Goal: Task Accomplishment & Management: Manage account settings

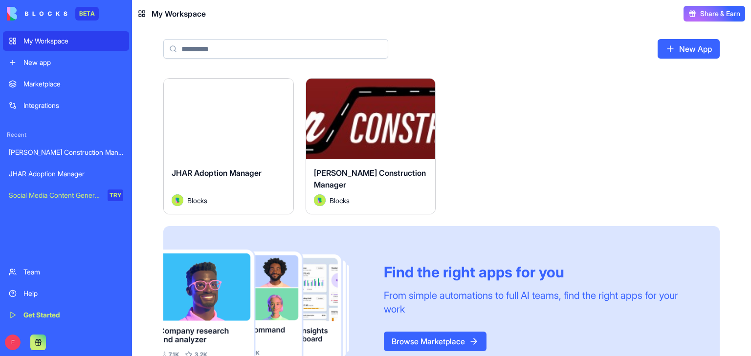
click at [383, 170] on span "[PERSON_NAME] Construction Manager" at bounding box center [370, 179] width 112 height 22
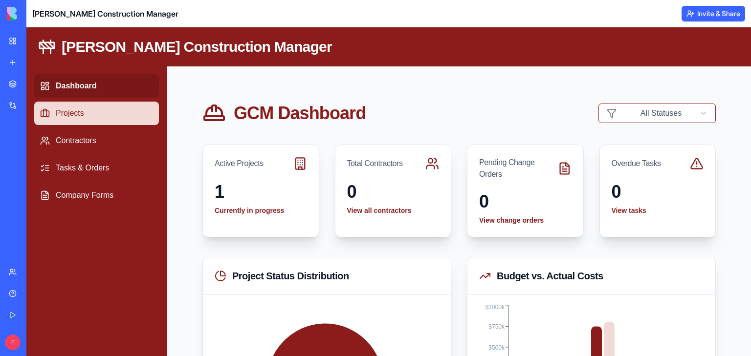
click at [105, 113] on link "Projects" at bounding box center [96, 113] width 125 height 23
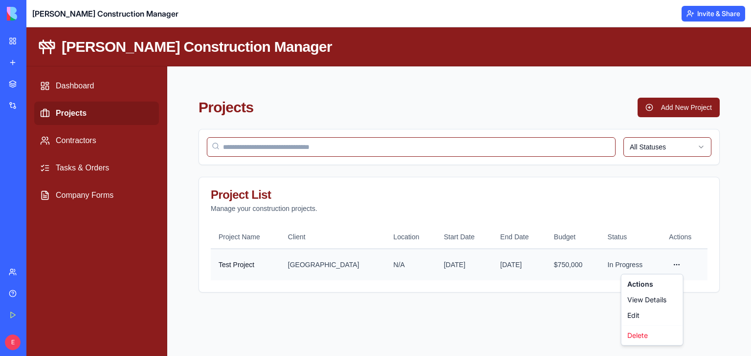
click at [678, 264] on html "[PERSON_NAME] Construction Manager Dashboard Projects Contractors Tasks & Order…" at bounding box center [388, 191] width 725 height 329
click at [659, 301] on div "View Details" at bounding box center [652, 300] width 58 height 16
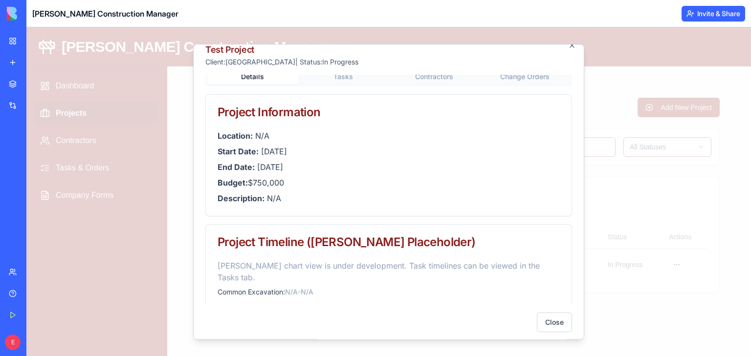
scroll to position [15, 0]
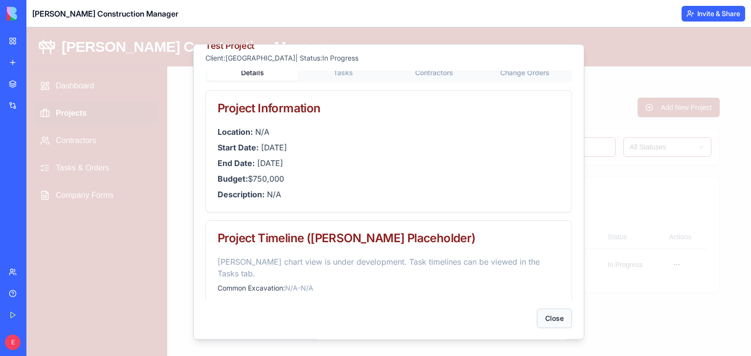
click at [557, 321] on button "Close" at bounding box center [554, 319] width 35 height 20
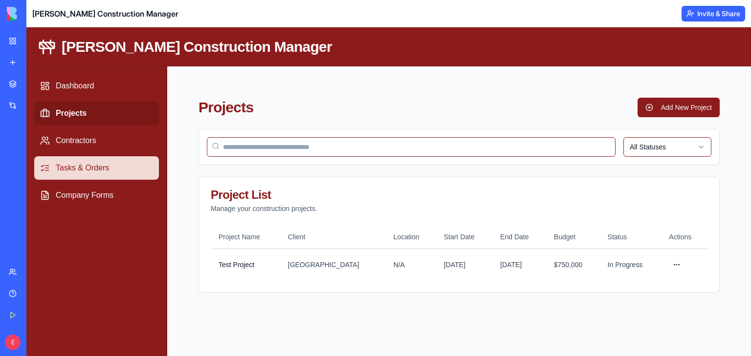
click at [87, 157] on link "Tasks & Orders" at bounding box center [96, 167] width 125 height 23
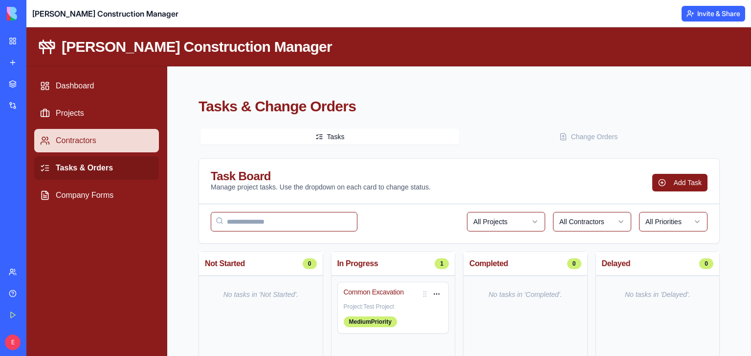
click at [124, 137] on link "Contractors" at bounding box center [96, 140] width 125 height 23
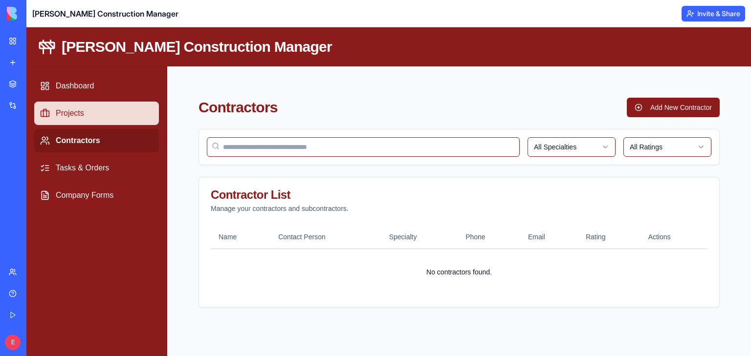
click at [100, 112] on link "Projects" at bounding box center [96, 113] width 125 height 23
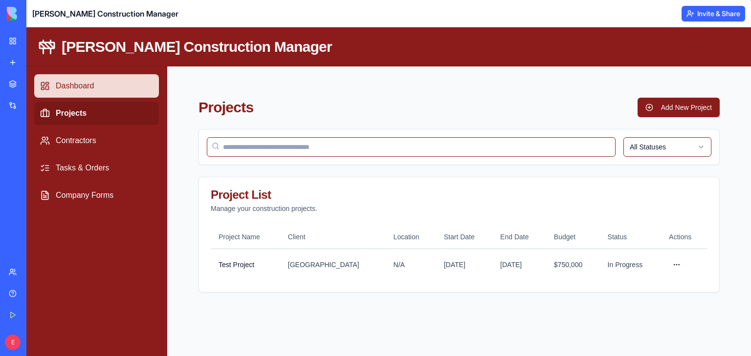
click at [105, 94] on link "Dashboard" at bounding box center [96, 85] width 125 height 23
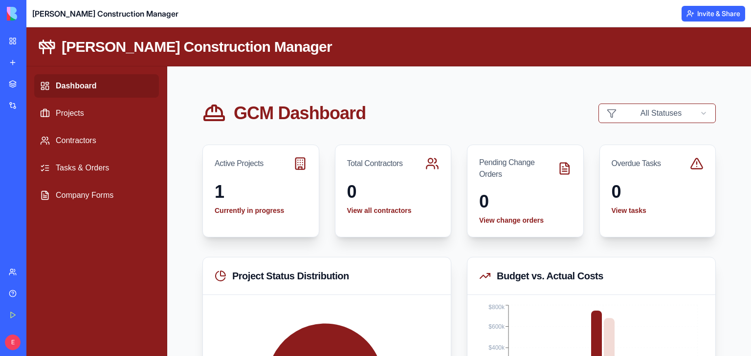
click at [14, 45] on link "My Workspace" at bounding box center [22, 41] width 39 height 20
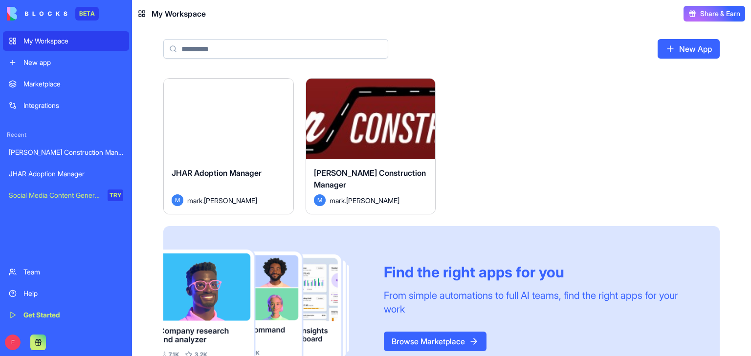
click at [65, 273] on div "Team" at bounding box center [73, 272] width 100 height 10
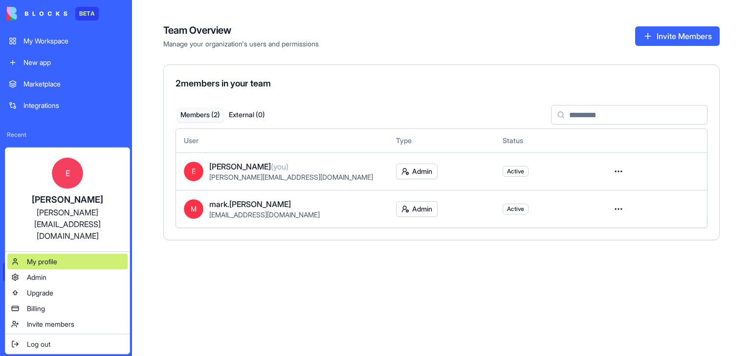
click at [54, 257] on span "My profile" at bounding box center [42, 262] width 30 height 10
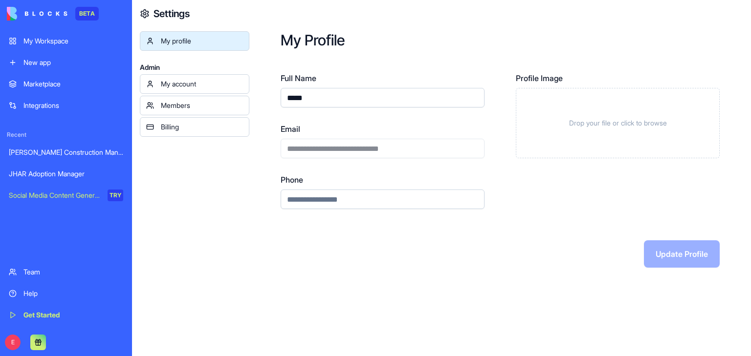
click at [234, 85] on div "My account" at bounding box center [202, 84] width 82 height 10
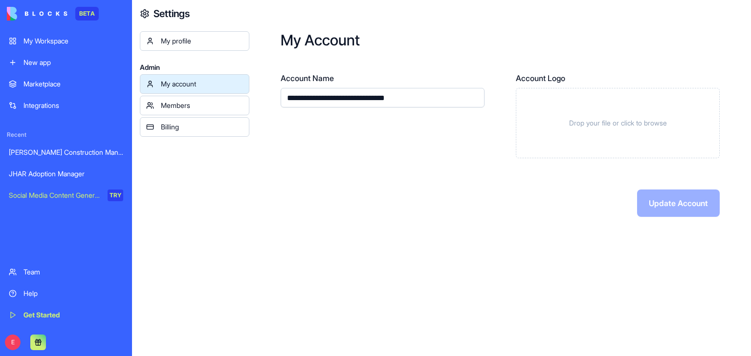
click at [223, 104] on div "Members" at bounding box center [202, 106] width 82 height 10
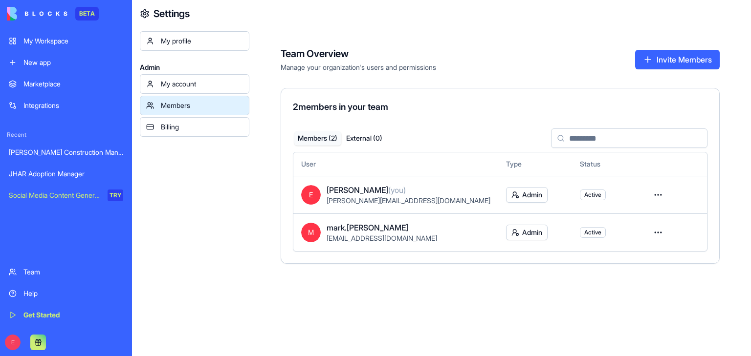
click at [213, 128] on div "Billing" at bounding box center [202, 127] width 82 height 10
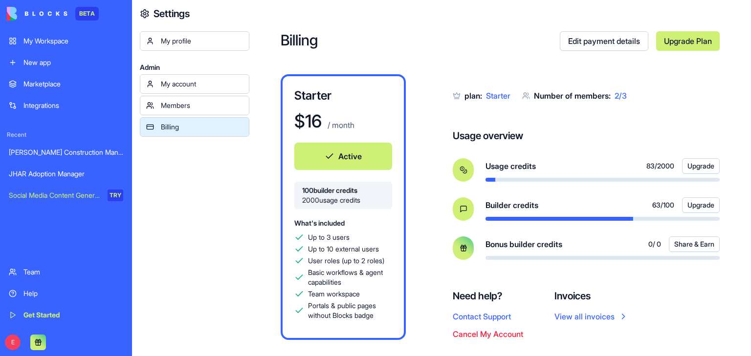
click at [50, 45] on div "My Workspace" at bounding box center [73, 41] width 100 height 10
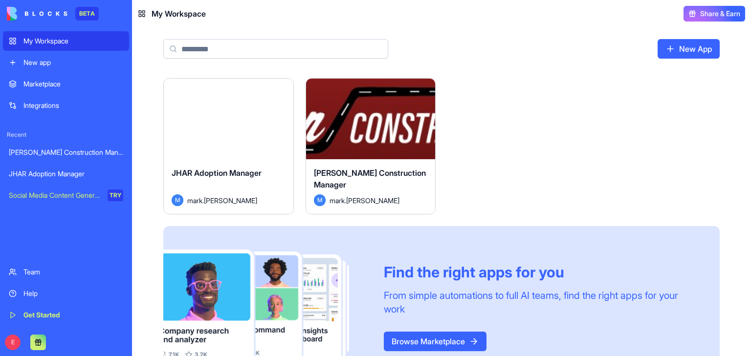
click at [405, 181] on div "[PERSON_NAME] Construction Manager" at bounding box center [371, 180] width 114 height 27
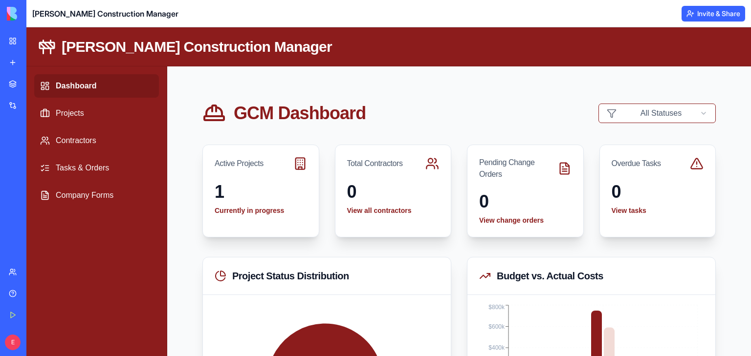
drag, startPoint x: 117, startPoint y: 247, endPoint x: 93, endPoint y: 220, distance: 36.7
drag, startPoint x: 93, startPoint y: 220, endPoint x: 75, endPoint y: 249, distance: 34.2
click at [36, 103] on div "Integrations" at bounding box center [29, 106] width 13 height 10
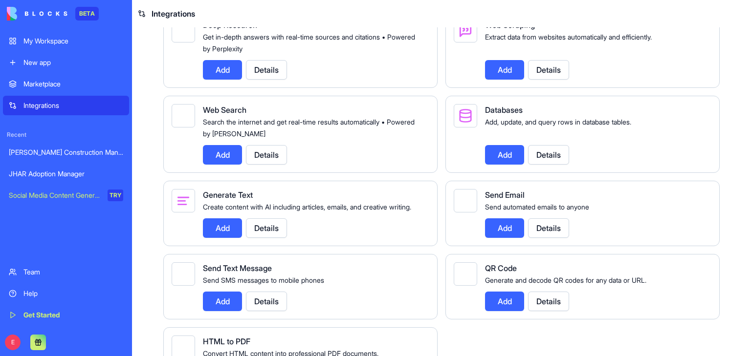
scroll to position [1174, 0]
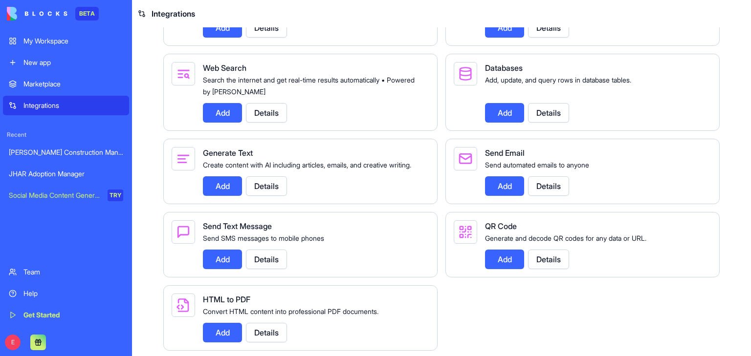
click at [74, 40] on div "My Workspace" at bounding box center [73, 41] width 100 height 10
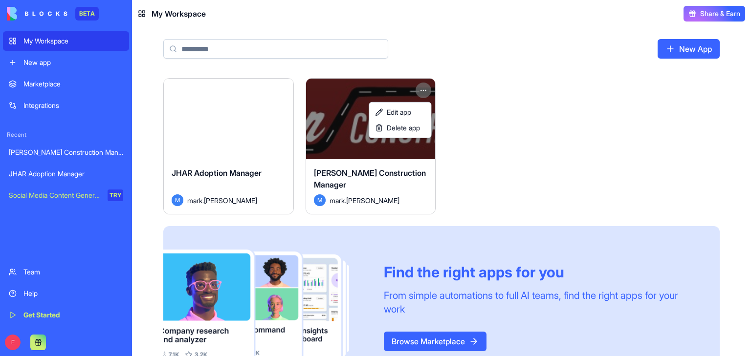
click at [424, 89] on html "BETA My Workspace New app Marketplace Integrations Recent [PERSON_NAME] Constru…" at bounding box center [375, 178] width 751 height 356
click at [417, 109] on link "Edit app" at bounding box center [400, 113] width 58 height 16
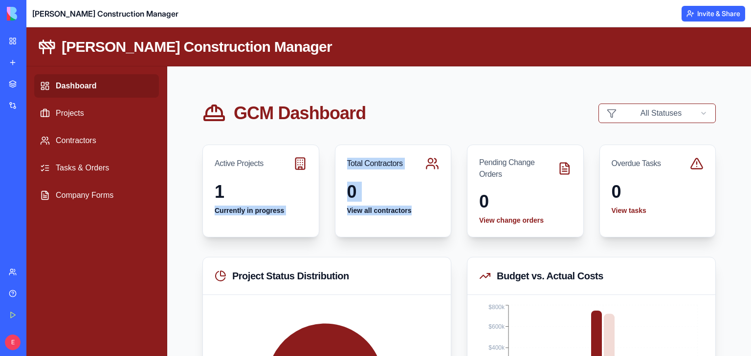
drag, startPoint x: 277, startPoint y: 186, endPoint x: 450, endPoint y: 211, distance: 175.0
click at [450, 211] on div "Active Projects 1 Currently in progress Total Contractors 0 View all contractor…" at bounding box center [458, 191] width 513 height 93
click at [384, 116] on header "GCM Dashboard All Statuses" at bounding box center [458, 113] width 513 height 23
drag, startPoint x: 455, startPoint y: 139, endPoint x: 433, endPoint y: 112, distance: 34.4
click at [433, 112] on header "GCM Dashboard All Statuses" at bounding box center [458, 113] width 513 height 23
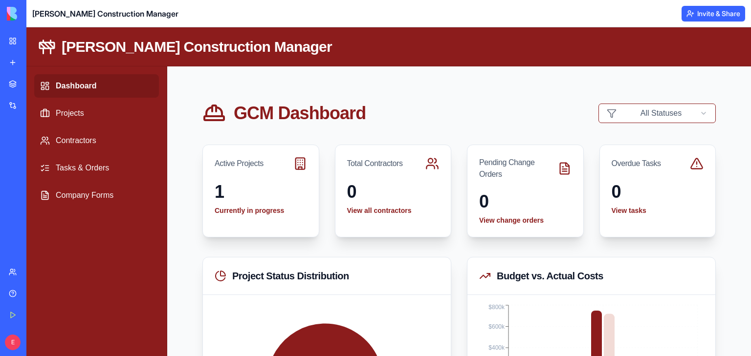
click at [8, 38] on link "My Workspace" at bounding box center [22, 41] width 39 height 20
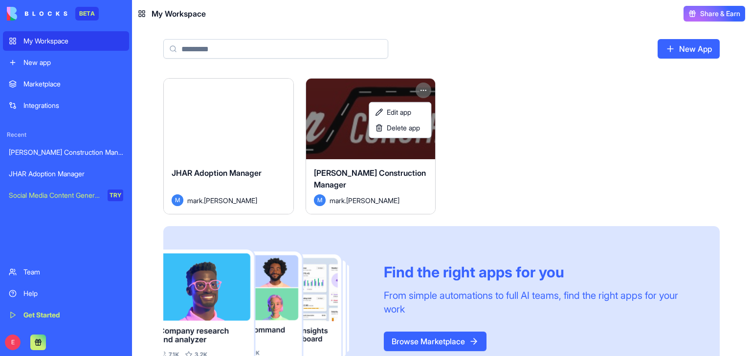
click at [423, 89] on html "BETA My Workspace New app Marketplace Integrations Recent [PERSON_NAME] Constru…" at bounding box center [375, 178] width 751 height 356
click at [409, 112] on span "Edit app" at bounding box center [399, 113] width 24 height 10
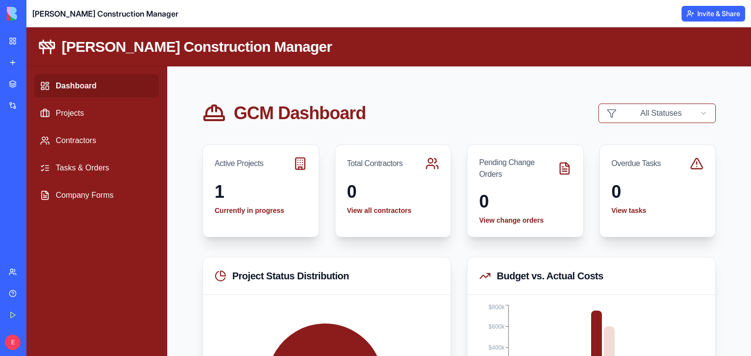
click at [15, 314] on link "Get Started" at bounding box center [22, 316] width 39 height 20
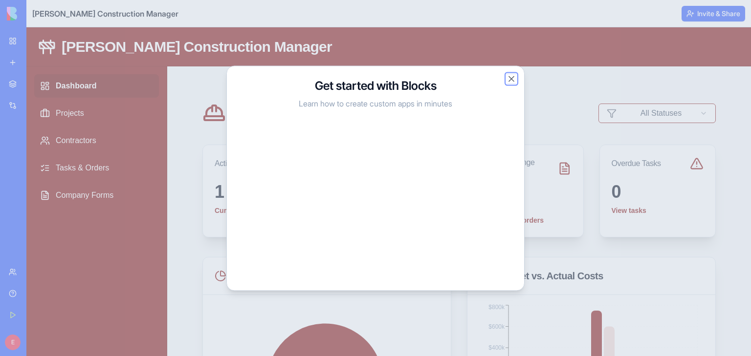
click at [513, 78] on button "Close" at bounding box center [512, 79] width 10 height 10
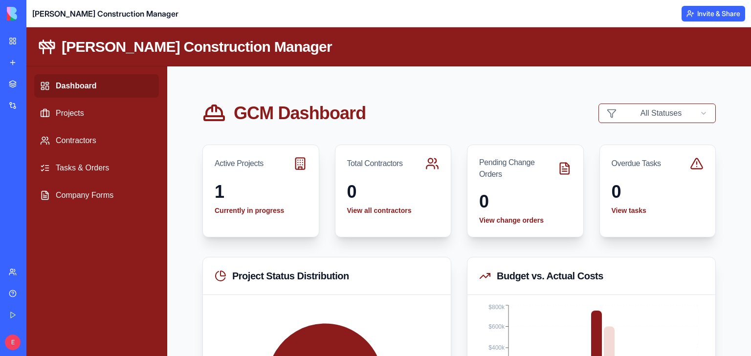
click at [42, 278] on link "Team" at bounding box center [22, 273] width 39 height 20
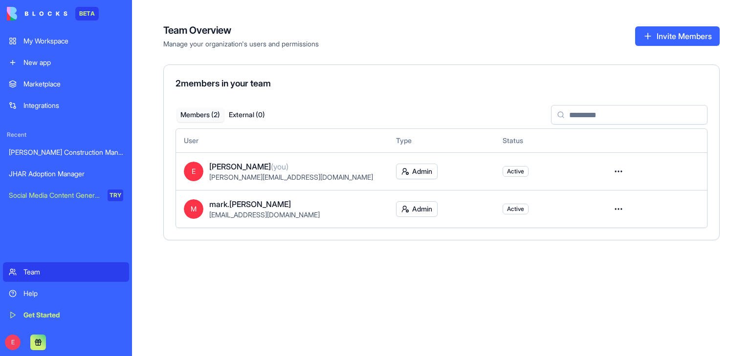
click at [37, 343] on button at bounding box center [38, 343] width 16 height 16
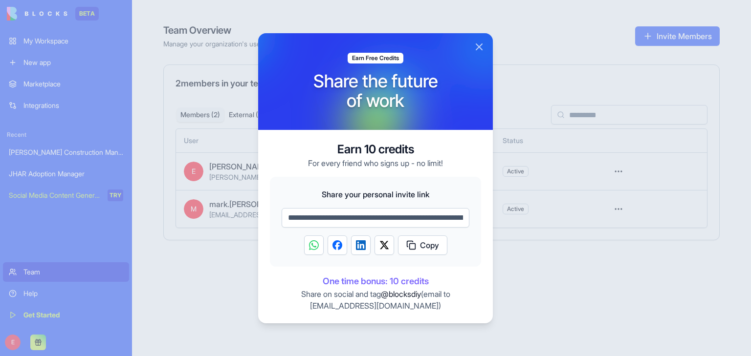
click at [481, 47] on button "Close" at bounding box center [479, 47] width 12 height 12
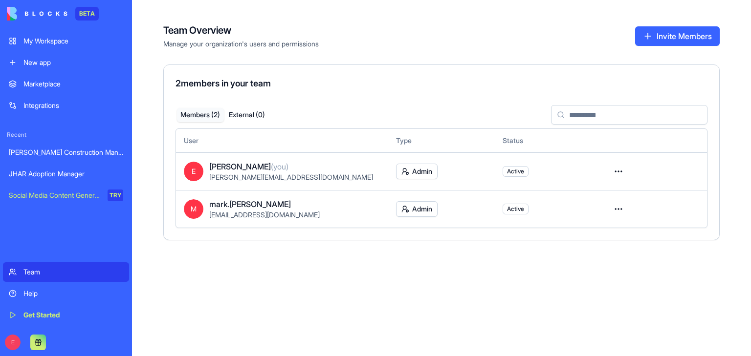
click at [103, 153] on div "[PERSON_NAME] Construction Manager" at bounding box center [66, 153] width 114 height 10
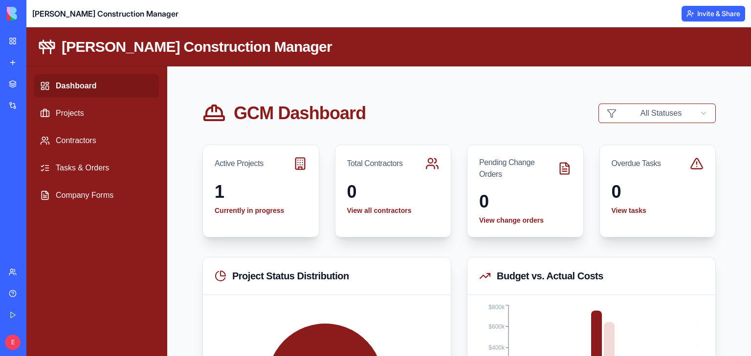
click at [14, 102] on link "Integrations" at bounding box center [22, 106] width 39 height 20
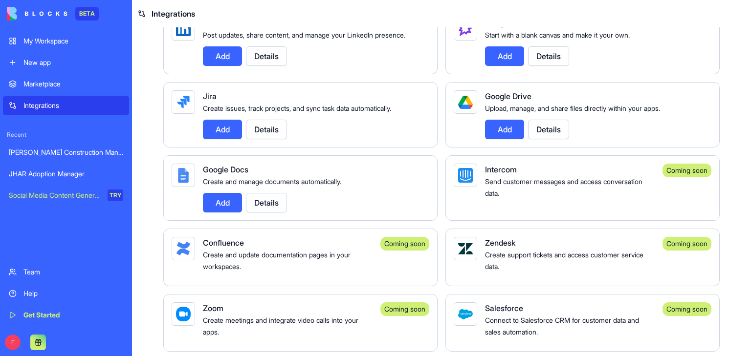
scroll to position [538, 0]
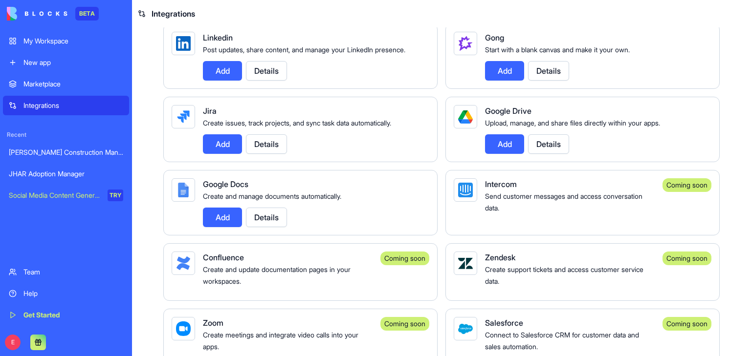
click at [275, 154] on button "Details" at bounding box center [266, 144] width 41 height 20
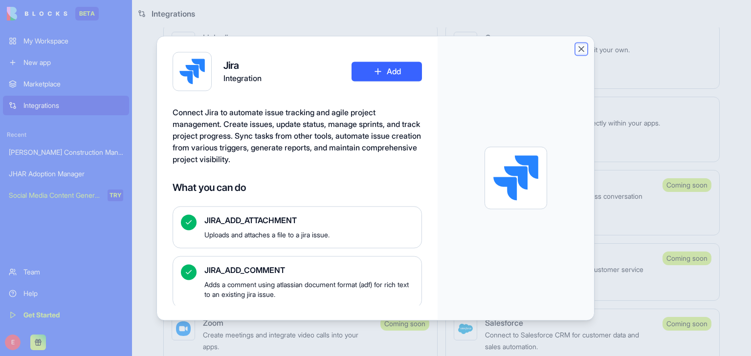
click at [585, 46] on button "Close" at bounding box center [581, 49] width 10 height 10
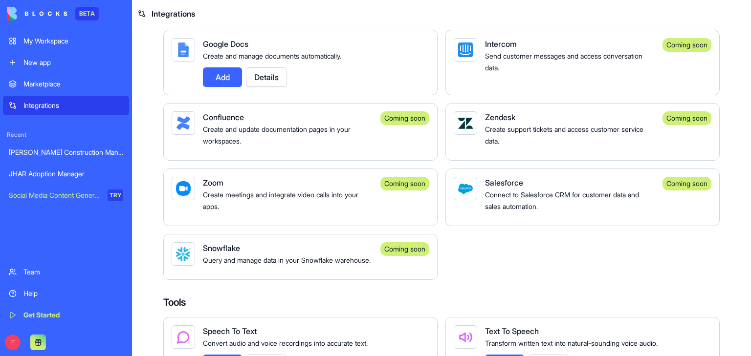
scroll to position [685, 0]
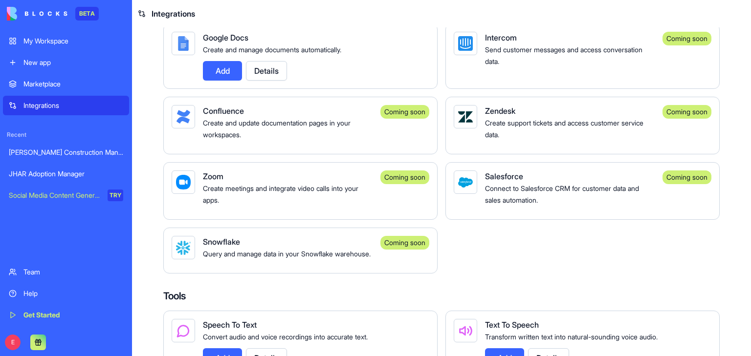
click at [59, 84] on div "Marketplace" at bounding box center [73, 84] width 100 height 10
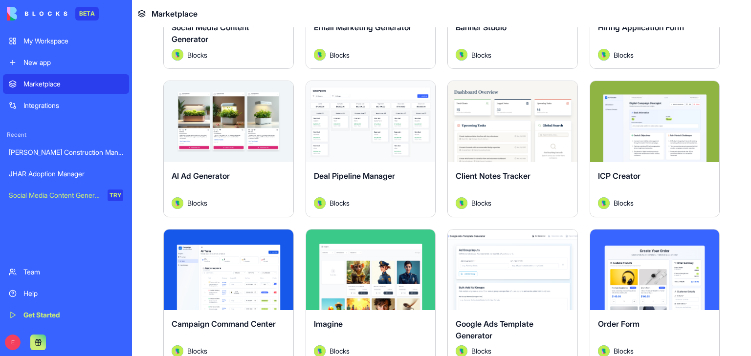
scroll to position [293, 0]
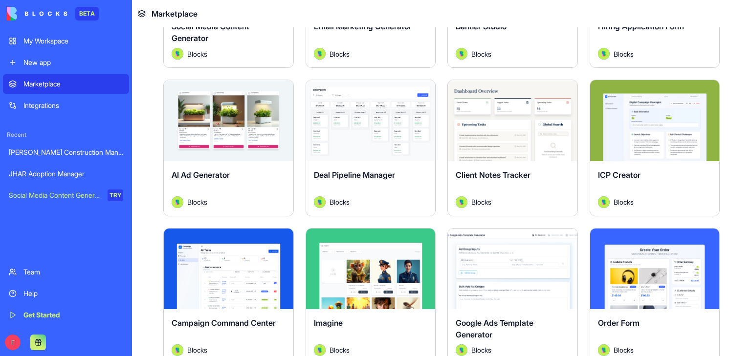
click at [379, 125] on button "Explore" at bounding box center [370, 121] width 73 height 20
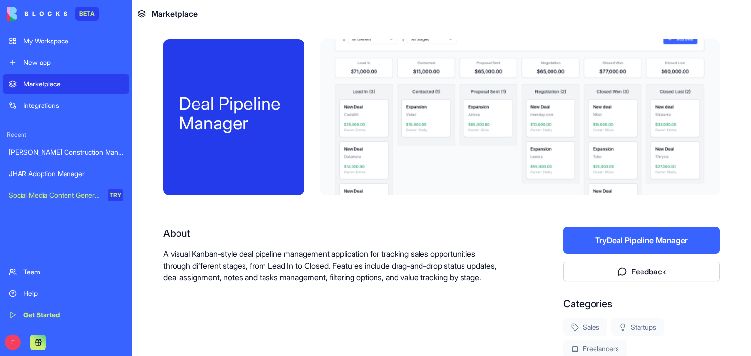
click at [89, 79] on link "Marketplace" at bounding box center [66, 84] width 126 height 20
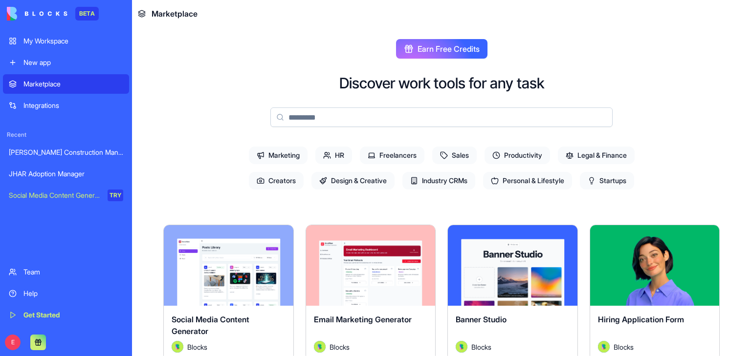
click at [75, 39] on div "My Workspace" at bounding box center [73, 41] width 100 height 10
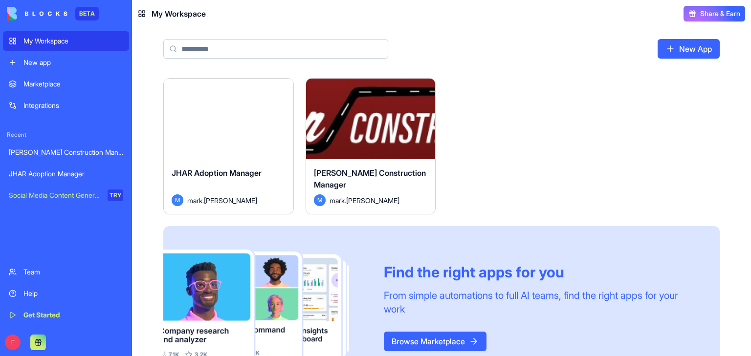
drag, startPoint x: 396, startPoint y: 173, endPoint x: 470, endPoint y: 89, distance: 111.8
click at [470, 89] on div "Launch JHAR Adoption Manager M [PERSON_NAME].[PERSON_NAME] Launch [PERSON_NAME]…" at bounding box center [441, 233] width 556 height 310
click at [368, 118] on button "Launch" at bounding box center [370, 120] width 73 height 20
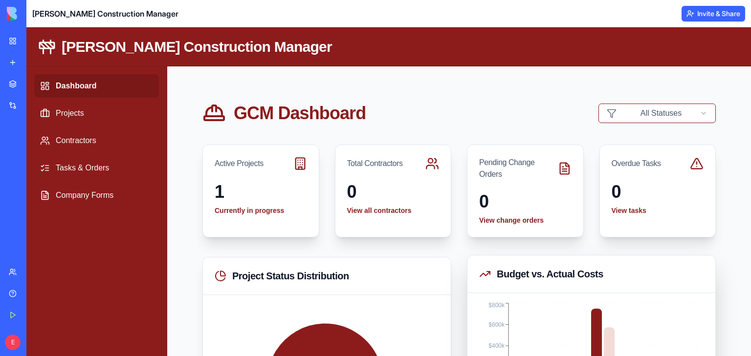
drag, startPoint x: 554, startPoint y: 277, endPoint x: 536, endPoint y: 274, distance: 17.5
click at [536, 274] on div "Budget vs. Actual Costs" at bounding box center [591, 274] width 224 height 14
click at [508, 289] on div "Budget vs. Actual Costs" at bounding box center [591, 275] width 248 height 38
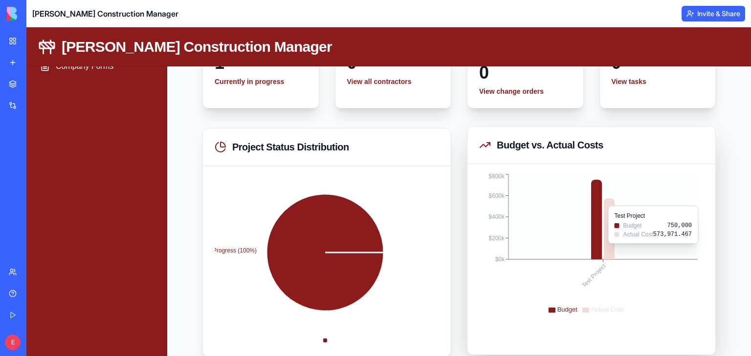
scroll to position [147, 0]
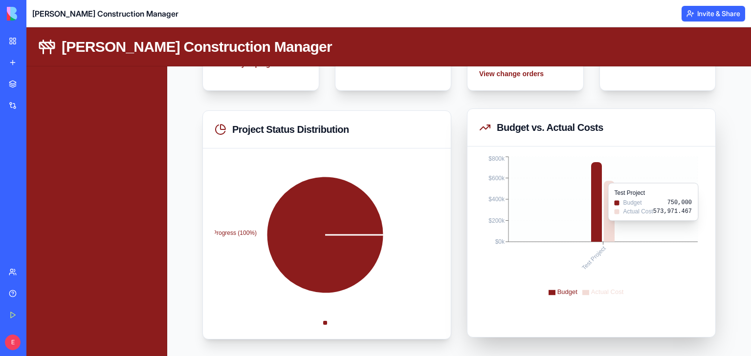
click at [607, 225] on icon at bounding box center [609, 211] width 11 height 61
click at [596, 227] on icon at bounding box center [596, 202] width 11 height 80
click at [608, 231] on icon at bounding box center [609, 211] width 11 height 61
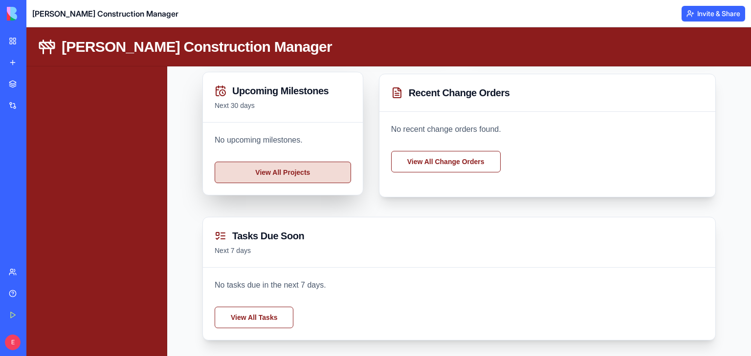
scroll to position [450, 0]
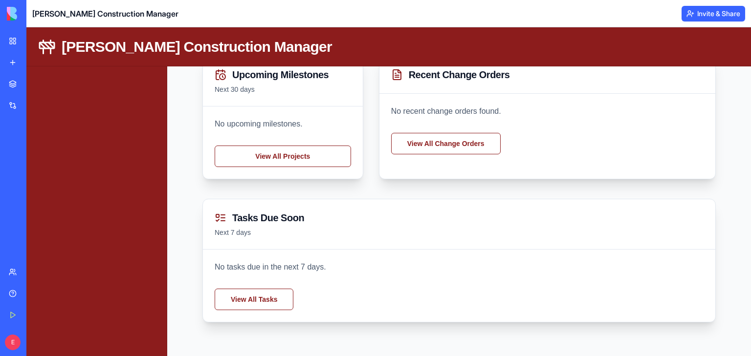
drag, startPoint x: 336, startPoint y: 218, endPoint x: 111, endPoint y: 175, distance: 229.6
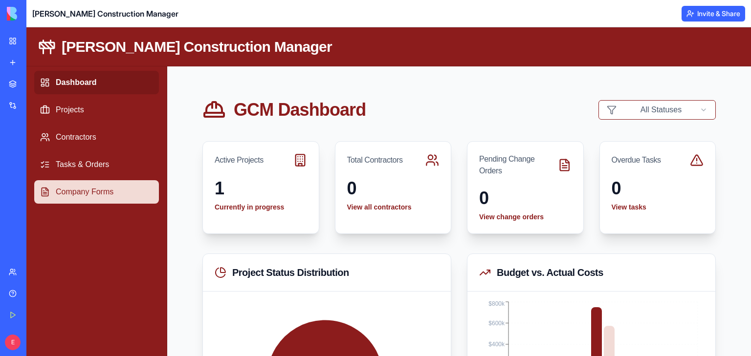
scroll to position [0, 0]
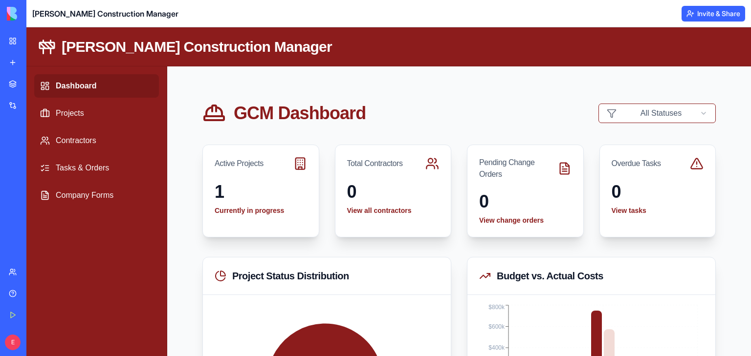
click at [112, 88] on link "Dashboard" at bounding box center [96, 85] width 125 height 23
drag, startPoint x: 112, startPoint y: 88, endPoint x: 101, endPoint y: 88, distance: 10.8
click at [101, 88] on link "Dashboard" at bounding box center [96, 85] width 125 height 23
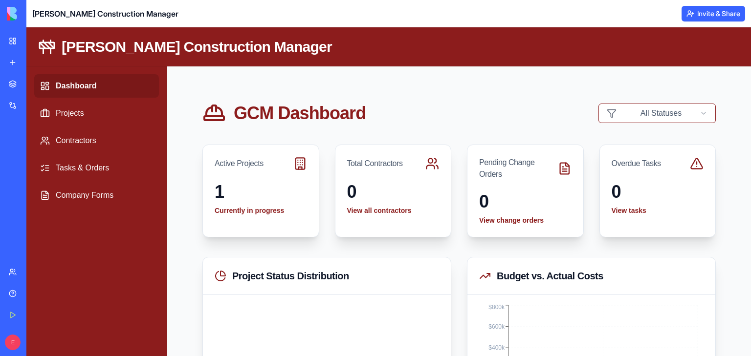
click at [101, 88] on link "Dashboard" at bounding box center [96, 85] width 125 height 23
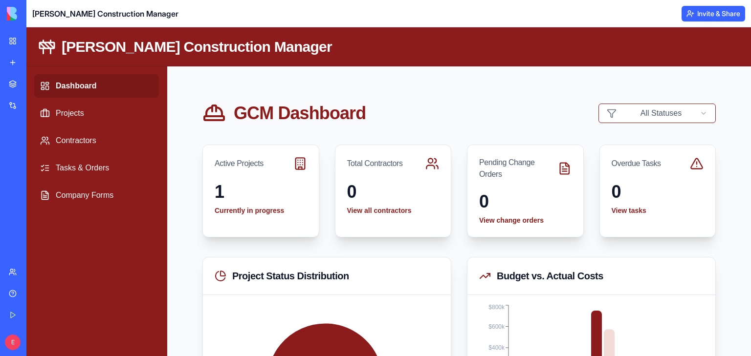
click at [101, 88] on link "Dashboard" at bounding box center [96, 85] width 125 height 23
click at [36, 294] on div "Help" at bounding box center [29, 294] width 13 height 10
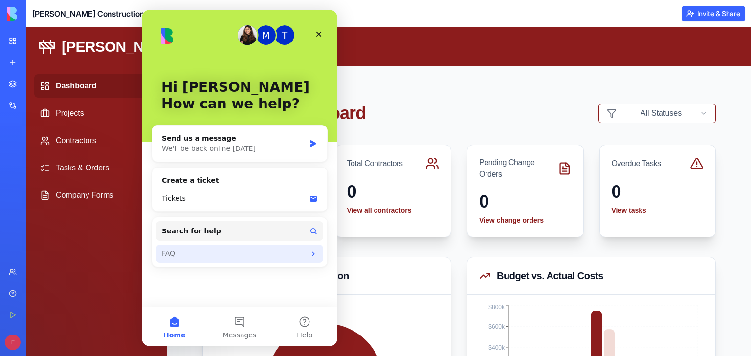
click at [205, 250] on div "FAQ" at bounding box center [234, 254] width 144 height 10
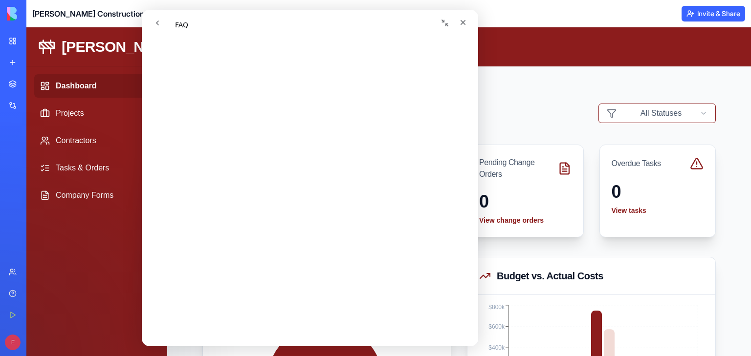
scroll to position [587, 0]
click at [502, 106] on header "GCM Dashboard All Statuses" at bounding box center [458, 113] width 513 height 23
click at [465, 23] on icon "Close" at bounding box center [463, 22] width 5 height 5
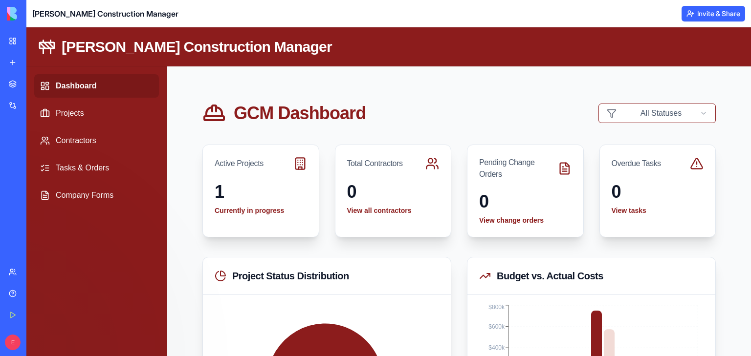
scroll to position [0, 0]
click at [36, 43] on div "My Workspace" at bounding box center [29, 41] width 13 height 10
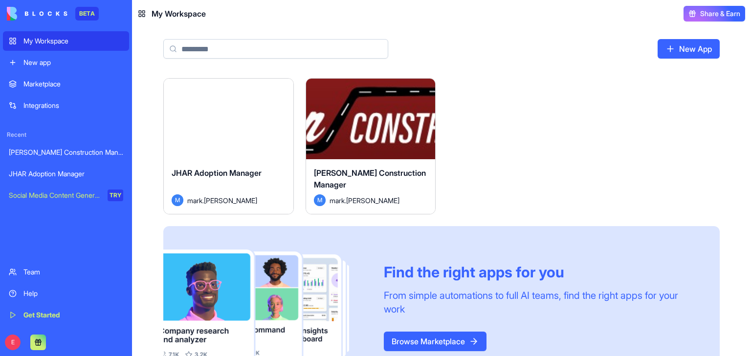
click at [423, 90] on html "BETA My Workspace New app Marketplace Integrations Recent [PERSON_NAME] Constru…" at bounding box center [375, 178] width 751 height 356
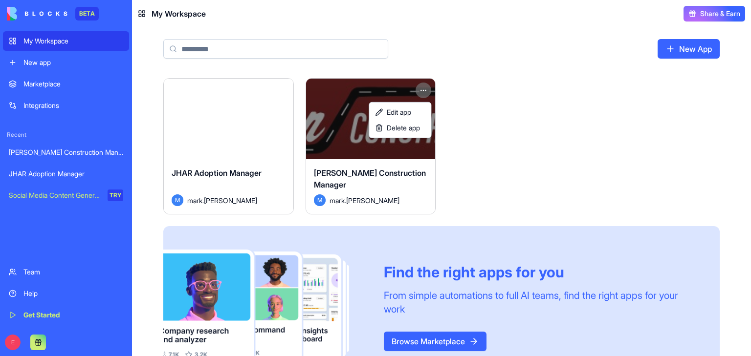
click at [355, 162] on html "BETA My Workspace New app Marketplace Integrations Recent [PERSON_NAME] Constru…" at bounding box center [375, 178] width 751 height 356
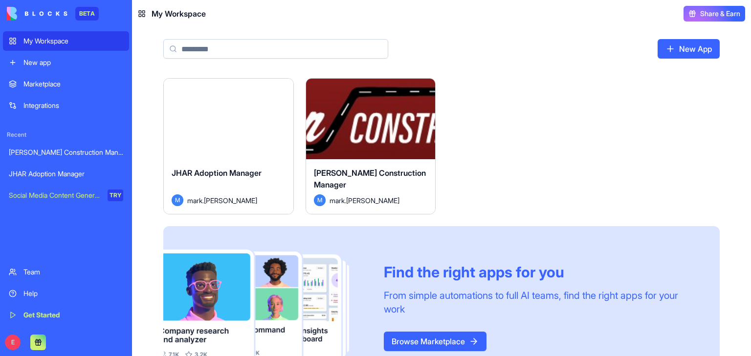
click at [358, 122] on button "Launch" at bounding box center [370, 120] width 73 height 20
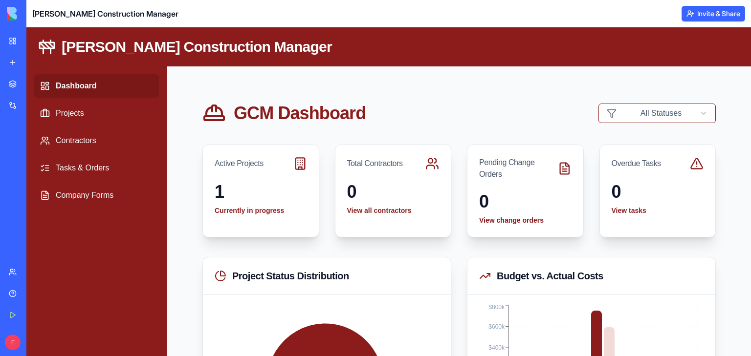
drag, startPoint x: 93, startPoint y: 85, endPoint x: 126, endPoint y: 259, distance: 177.1
click at [17, 264] on link "Team" at bounding box center [22, 273] width 39 height 20
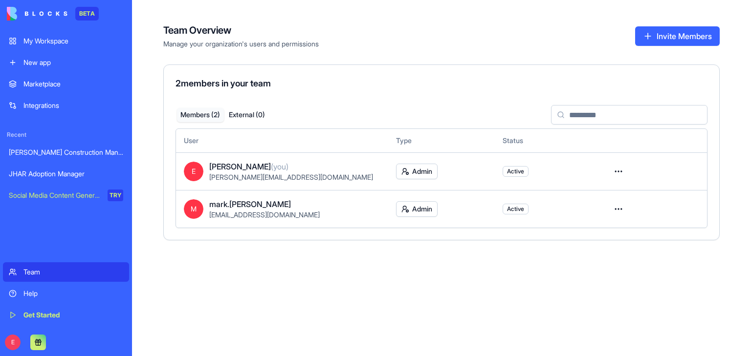
click at [435, 203] on html "BETA My Workspace New app Marketplace Integrations Recent [PERSON_NAME] Constru…" at bounding box center [375, 178] width 751 height 356
click at [427, 173] on html "BETA My Workspace New app Marketplace Integrations Recent [PERSON_NAME] Constru…" at bounding box center [375, 178] width 751 height 356
click at [428, 173] on html "BETA My Workspace New app Marketplace Integrations Recent [PERSON_NAME] Constru…" at bounding box center [375, 178] width 751 height 356
click at [459, 170] on html "BETA My Workspace New app Marketplace Integrations Recent [PERSON_NAME] Constru…" at bounding box center [375, 178] width 751 height 356
click at [617, 170] on html "BETA My Workspace New app Marketplace Integrations Recent [PERSON_NAME] Constru…" at bounding box center [375, 178] width 751 height 356
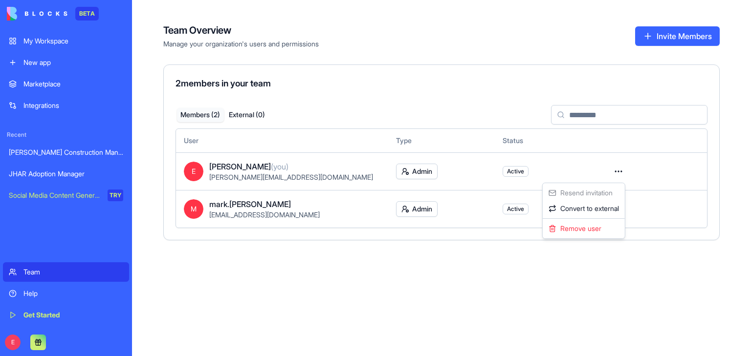
click at [641, 204] on html "BETA My Workspace New app Marketplace Integrations Recent [PERSON_NAME] Constru…" at bounding box center [375, 178] width 751 height 356
click at [615, 212] on html "BETA My Workspace New app Marketplace Integrations Recent [PERSON_NAME] Constru…" at bounding box center [375, 178] width 751 height 356
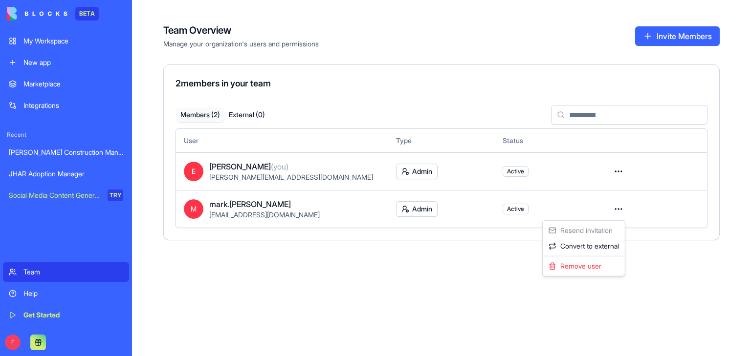
click at [618, 209] on html "BETA My Workspace New app Marketplace Integrations Recent [PERSON_NAME] Constru…" at bounding box center [375, 178] width 751 height 356
click at [75, 153] on div "[PERSON_NAME] Construction Manager" at bounding box center [66, 153] width 114 height 10
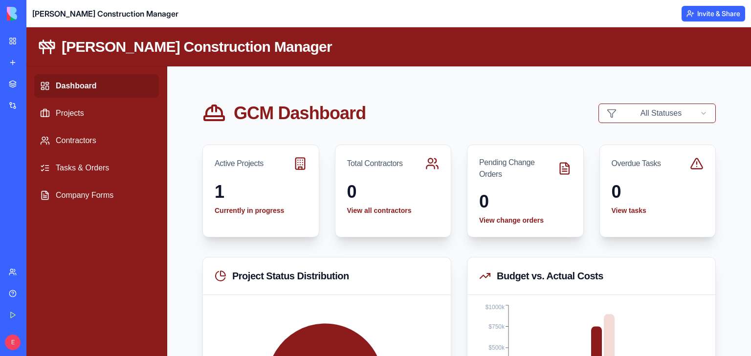
drag, startPoint x: 111, startPoint y: 193, endPoint x: 67, endPoint y: 232, distance: 58.6
click at [287, 286] on div "Project Status Distribution" at bounding box center [327, 275] width 248 height 38
click at [281, 212] on link "Currently in progress" at bounding box center [261, 209] width 92 height 10
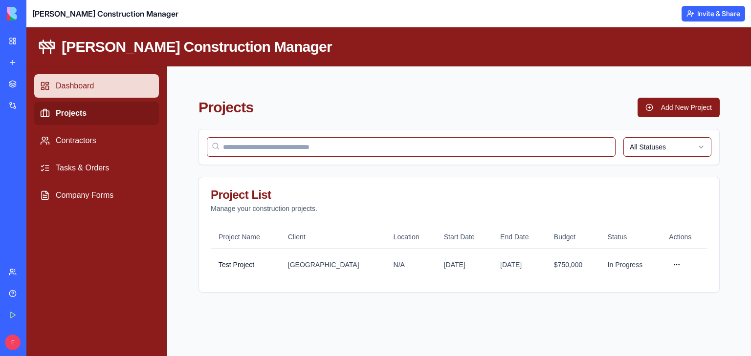
click at [119, 78] on link "Dashboard" at bounding box center [96, 85] width 125 height 23
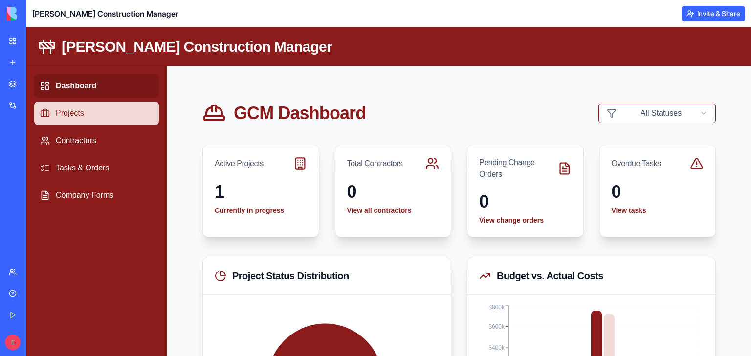
click at [70, 116] on link "Projects" at bounding box center [96, 113] width 125 height 23
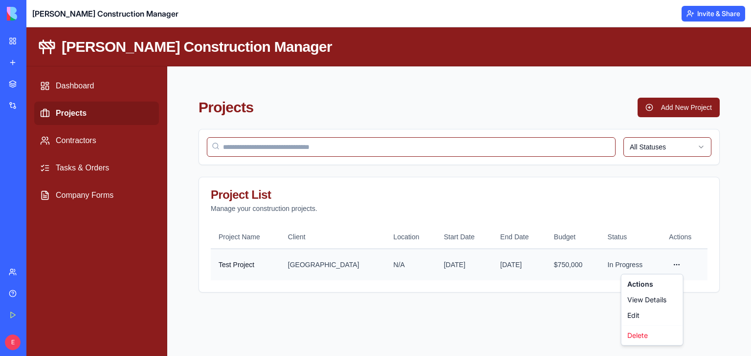
click at [674, 262] on html "[PERSON_NAME] Construction Manager Dashboard Projects Contractors Tasks & Order…" at bounding box center [388, 191] width 725 height 329
click at [659, 300] on div "View Details" at bounding box center [652, 300] width 58 height 16
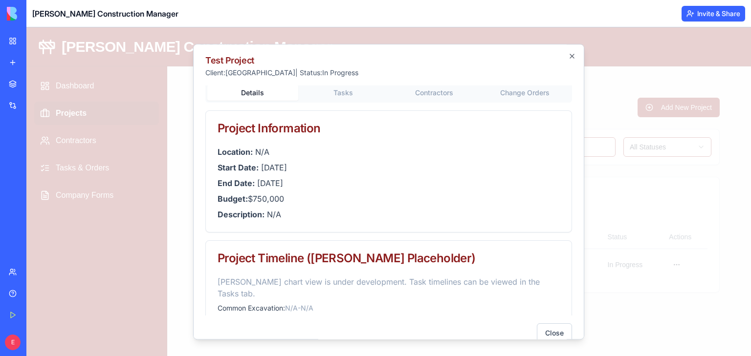
scroll to position [16, 0]
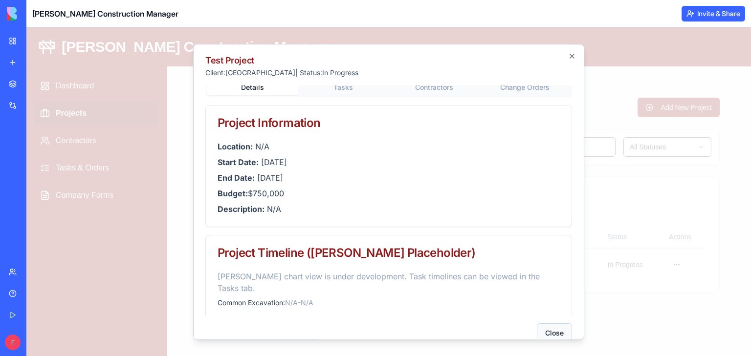
drag, startPoint x: 547, startPoint y: 331, endPoint x: 599, endPoint y: 304, distance: 58.8
click at [548, 331] on button "Close" at bounding box center [554, 334] width 35 height 20
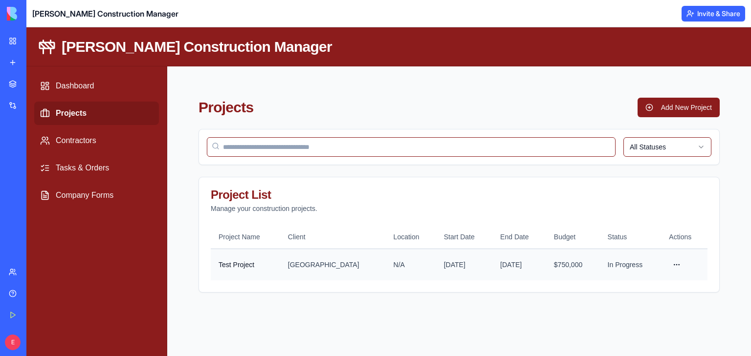
click at [675, 264] on html "[PERSON_NAME] Construction Manager Dashboard Projects Contractors Tasks & Order…" at bounding box center [388, 191] width 725 height 329
click at [647, 311] on div "Edit" at bounding box center [652, 316] width 58 height 16
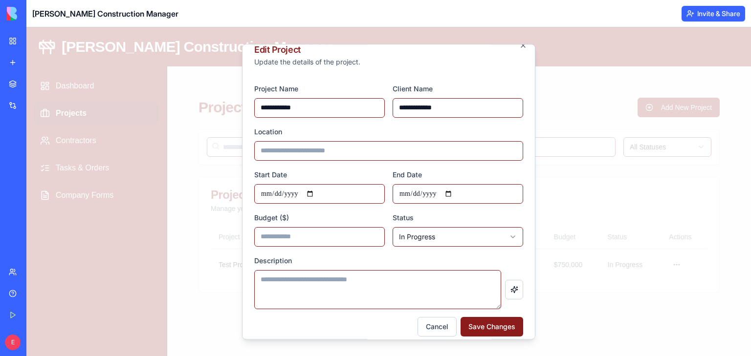
scroll to position [27, 0]
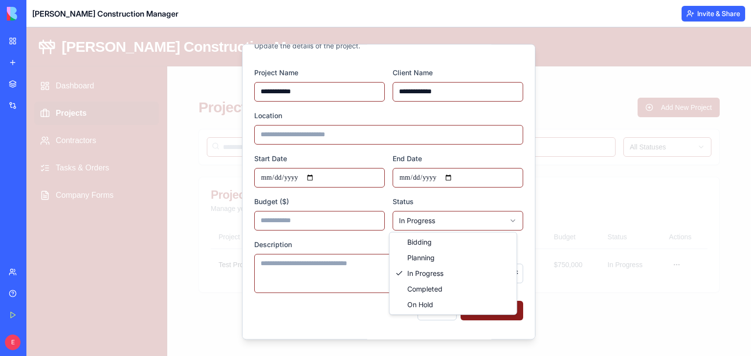
click at [425, 221] on body "**********" at bounding box center [388, 191] width 725 height 329
select select "*********"
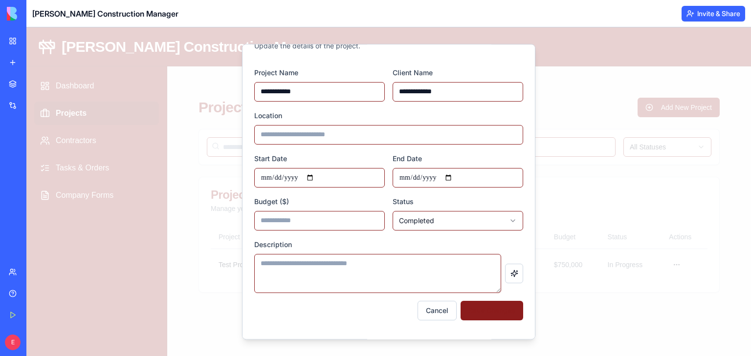
click at [488, 313] on button "Save Changes" at bounding box center [492, 311] width 63 height 20
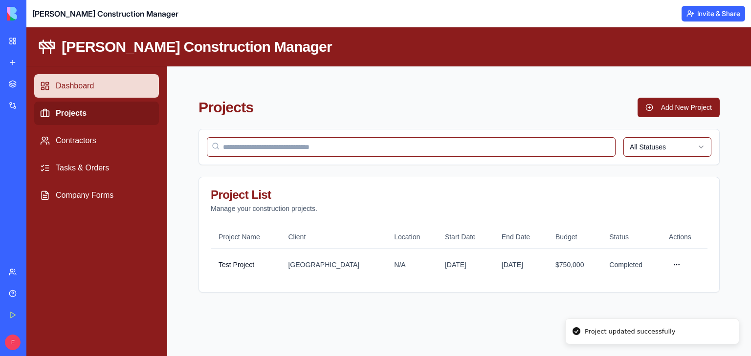
click at [80, 84] on link "Dashboard" at bounding box center [96, 85] width 125 height 23
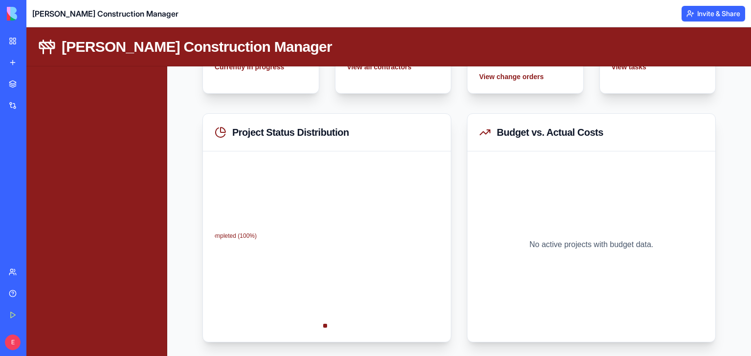
scroll to position [147, 0]
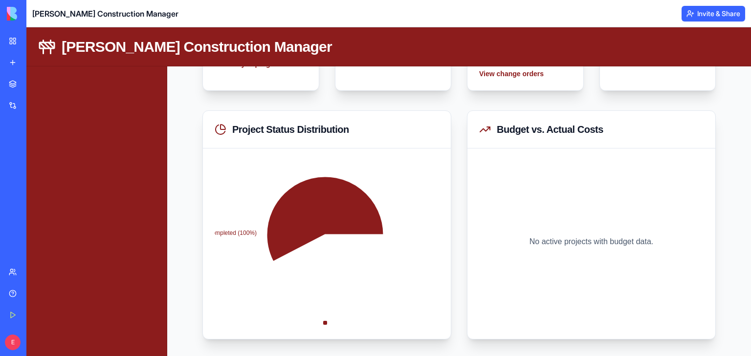
click at [22, 291] on link "Help" at bounding box center [22, 294] width 39 height 20
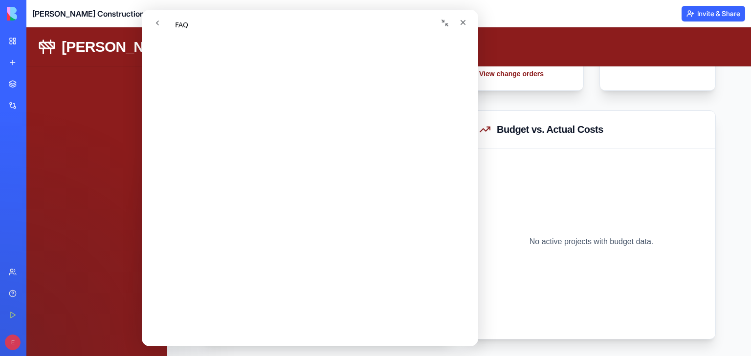
scroll to position [194, 0]
click at [17, 271] on link "Team" at bounding box center [22, 273] width 39 height 20
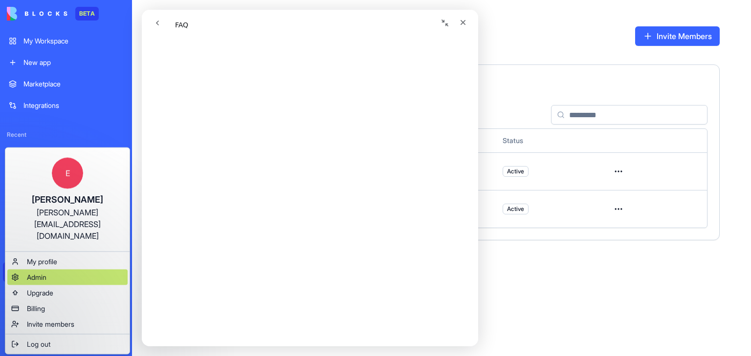
click at [60, 270] on div "Admin" at bounding box center [67, 278] width 120 height 16
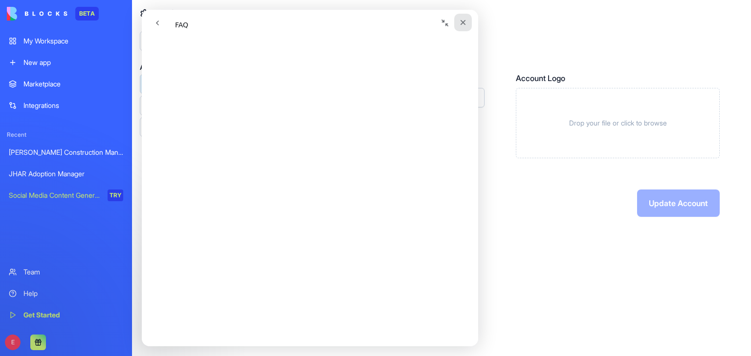
click at [465, 24] on icon "Close" at bounding box center [463, 22] width 5 height 5
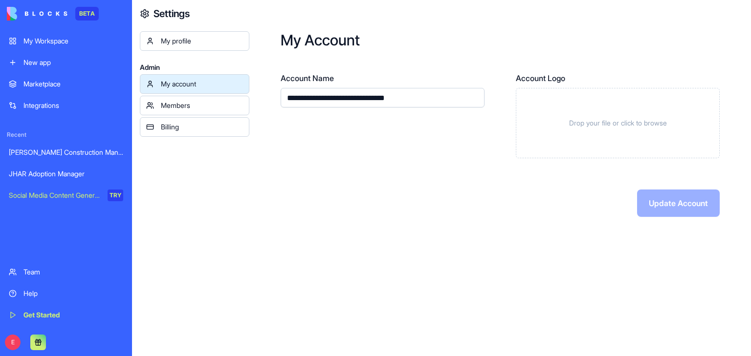
click at [215, 44] on div "My profile" at bounding box center [202, 41] width 82 height 10
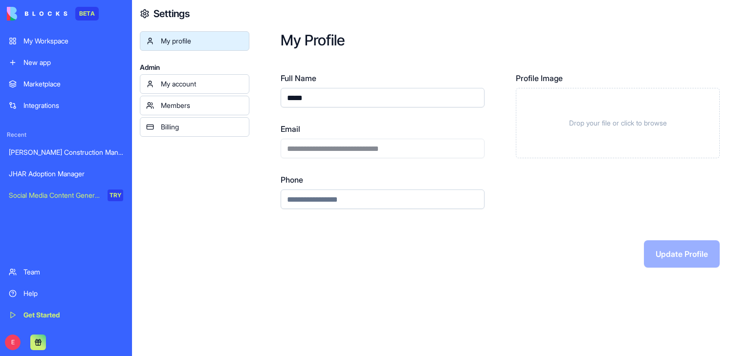
click at [186, 110] on div "Members" at bounding box center [202, 106] width 82 height 10
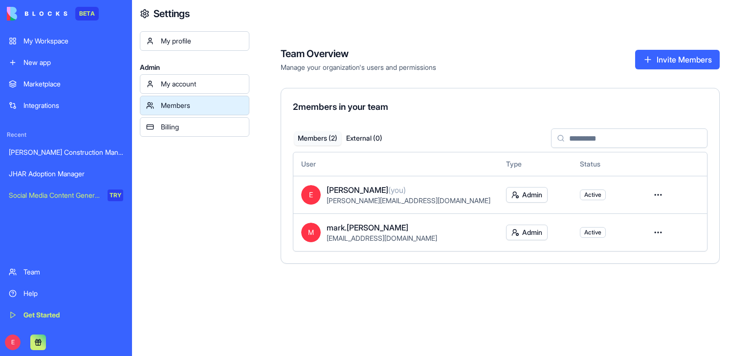
click at [193, 131] on div "Billing" at bounding box center [202, 127] width 82 height 10
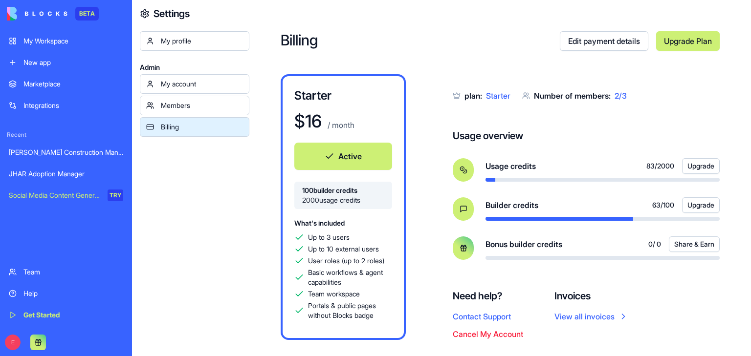
click at [37, 47] on link "My Workspace" at bounding box center [66, 41] width 126 height 20
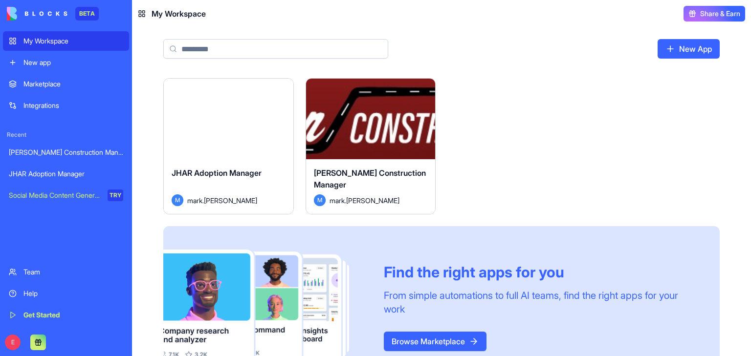
click at [284, 90] on html "BETA My Workspace New app Marketplace Integrations Recent [PERSON_NAME] Constru…" at bounding box center [375, 178] width 751 height 356
click at [427, 86] on html "BETA My Workspace New app Marketplace Integrations Recent [PERSON_NAME] Constru…" at bounding box center [375, 178] width 751 height 356
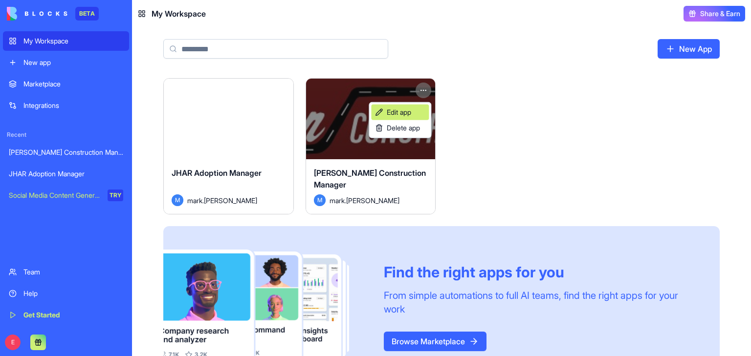
click at [421, 113] on link "Edit app" at bounding box center [400, 113] width 58 height 16
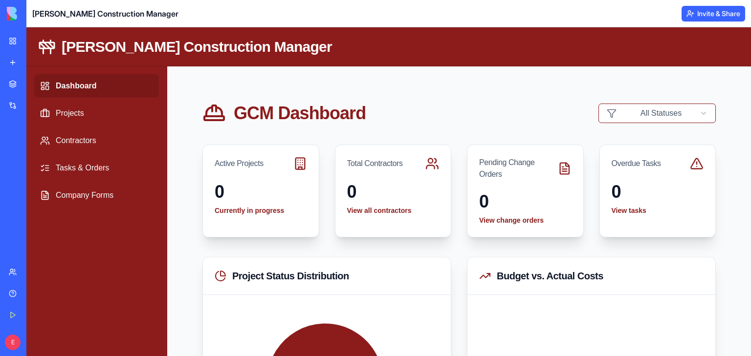
click at [16, 14] on img at bounding box center [37, 14] width 61 height 14
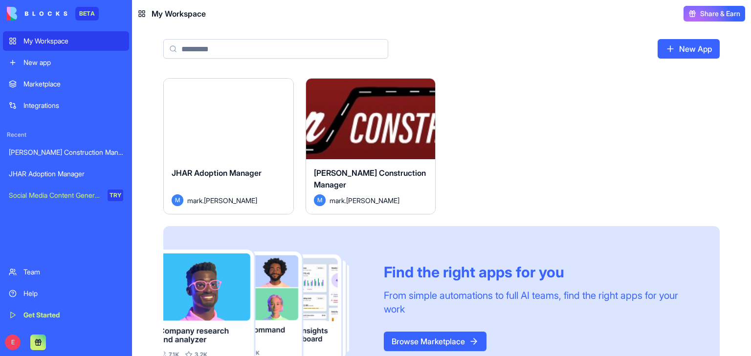
click at [52, 9] on img at bounding box center [37, 14] width 61 height 14
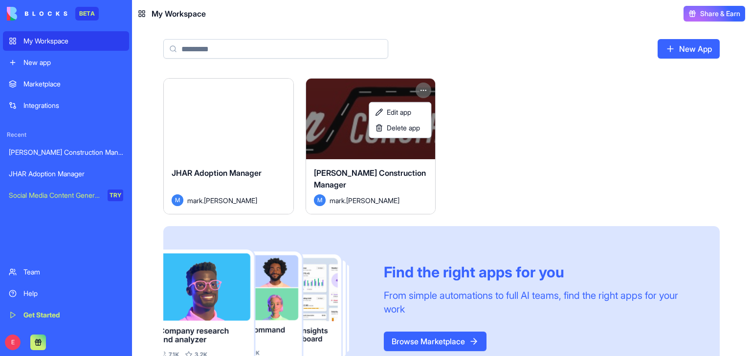
click at [426, 91] on html "BETA My Workspace New app Marketplace Integrations Recent [PERSON_NAME] Constru…" at bounding box center [375, 178] width 751 height 356
click at [425, 112] on link "Edit app" at bounding box center [400, 113] width 58 height 16
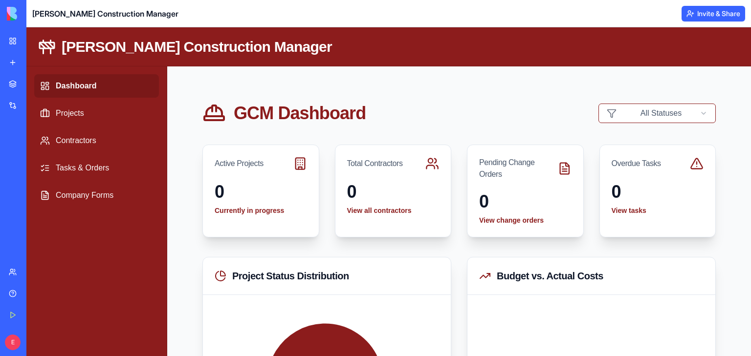
click at [0, 293] on div "BETA My Workspace New app Marketplace Integrations Recent [PERSON_NAME] Constru…" at bounding box center [13, 178] width 26 height 356
click at [36, 295] on div "Help" at bounding box center [29, 294] width 13 height 10
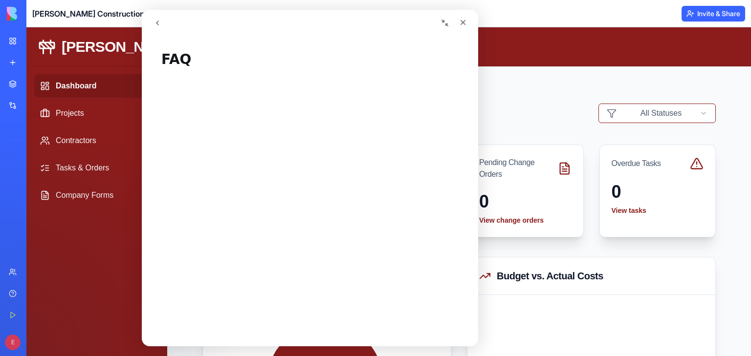
click at [153, 22] on button "go back" at bounding box center [157, 23] width 19 height 19
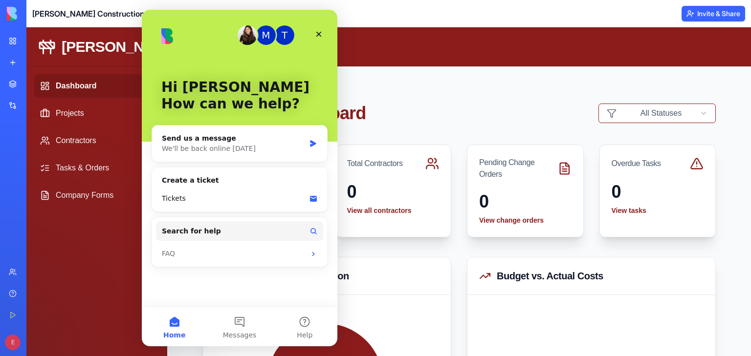
click at [278, 36] on div "T" at bounding box center [285, 35] width 20 height 20
click at [272, 36] on div "M" at bounding box center [266, 35] width 20 height 20
click at [250, 332] on span "Messages" at bounding box center [240, 335] width 34 height 7
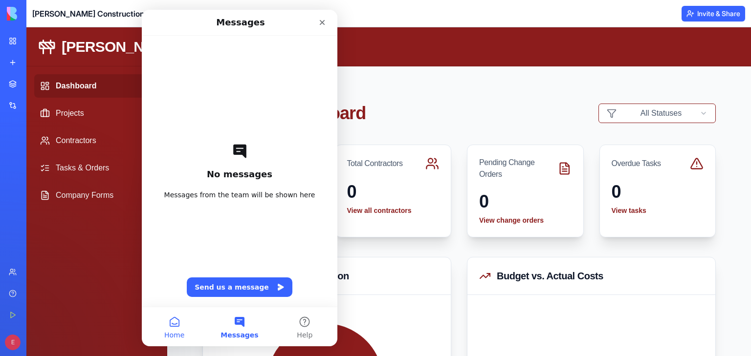
click at [181, 323] on button "Home" at bounding box center [174, 327] width 65 height 39
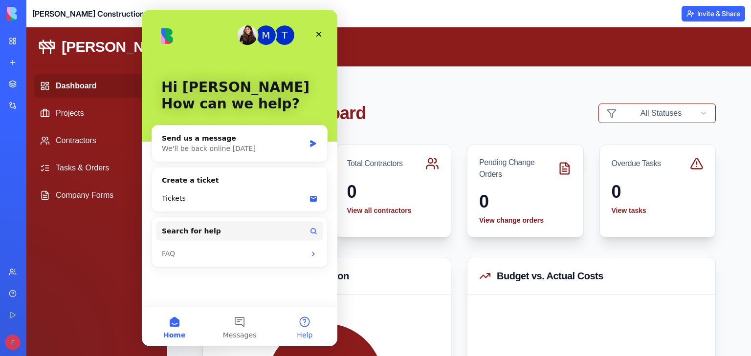
click at [294, 327] on button "Help" at bounding box center [304, 327] width 65 height 39
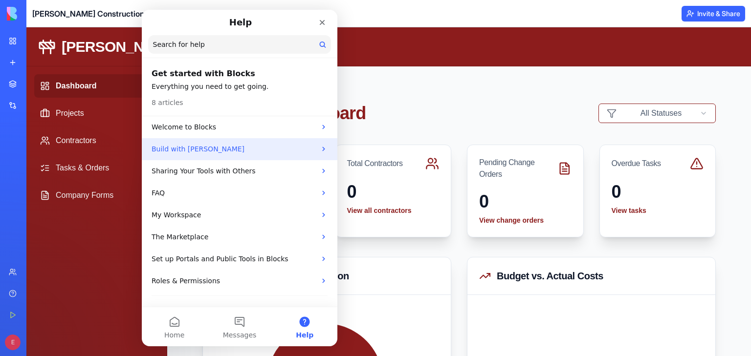
click at [230, 146] on p "Build with [PERSON_NAME]" at bounding box center [234, 149] width 164 height 10
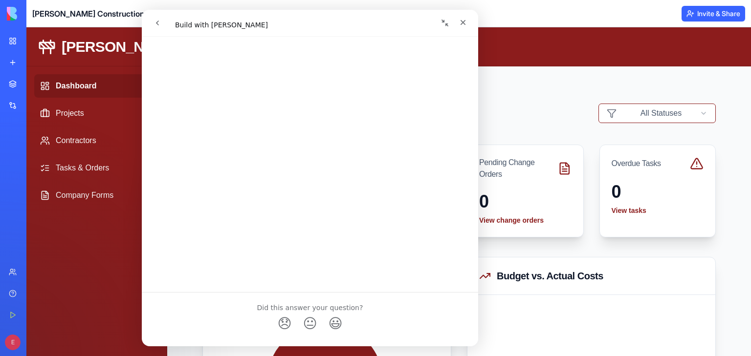
scroll to position [2039, 0]
click at [464, 21] on icon "Close" at bounding box center [463, 23] width 8 height 8
